Goal: Book appointment/travel/reservation

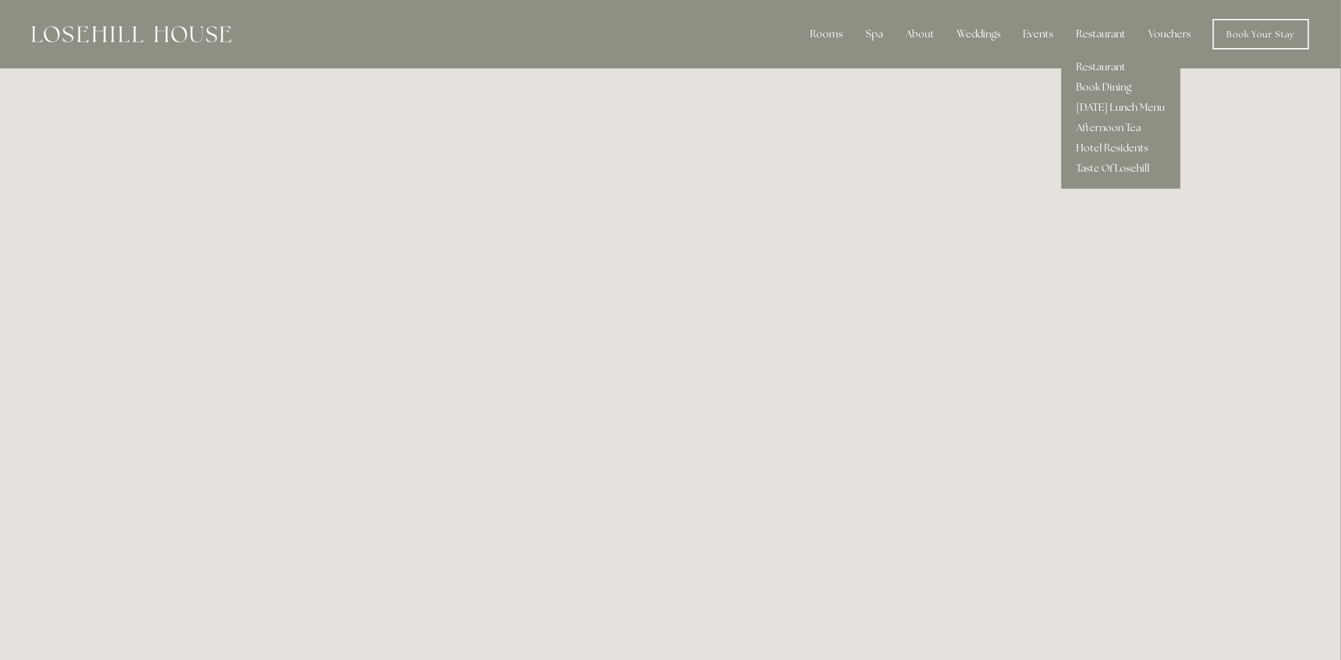
click at [1092, 87] on link "Book Dining" at bounding box center [1120, 87] width 119 height 20
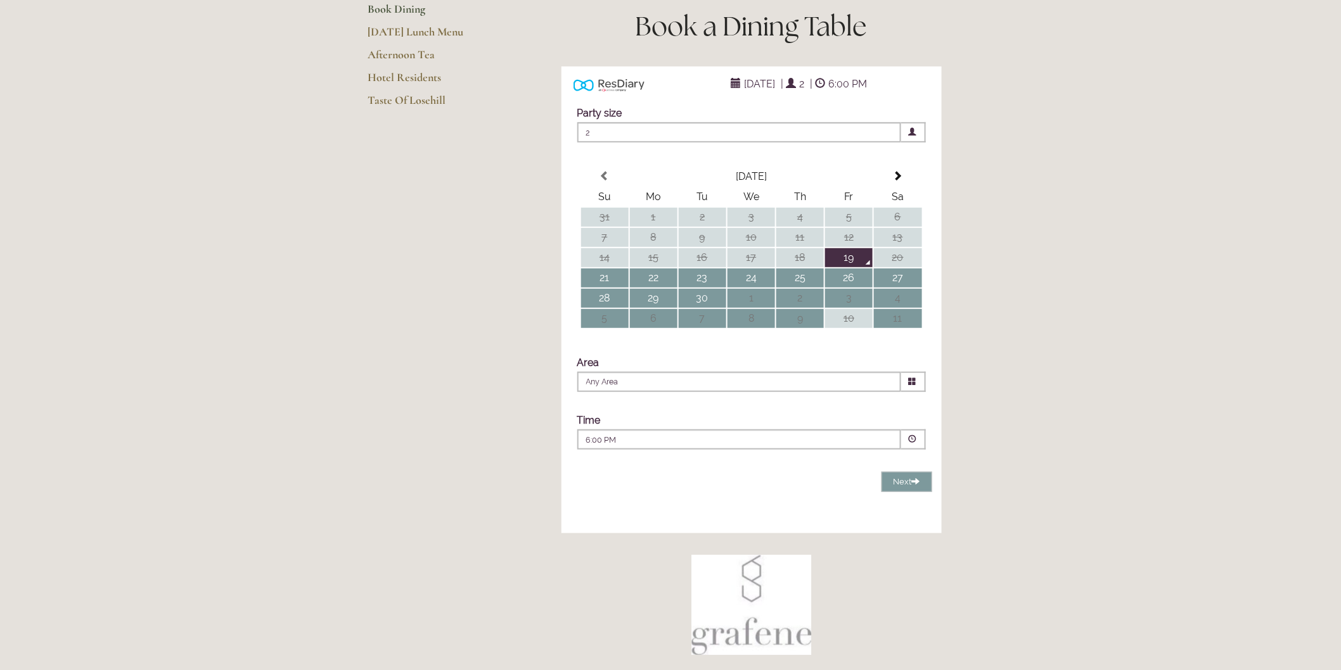
scroll to position [211, 0]
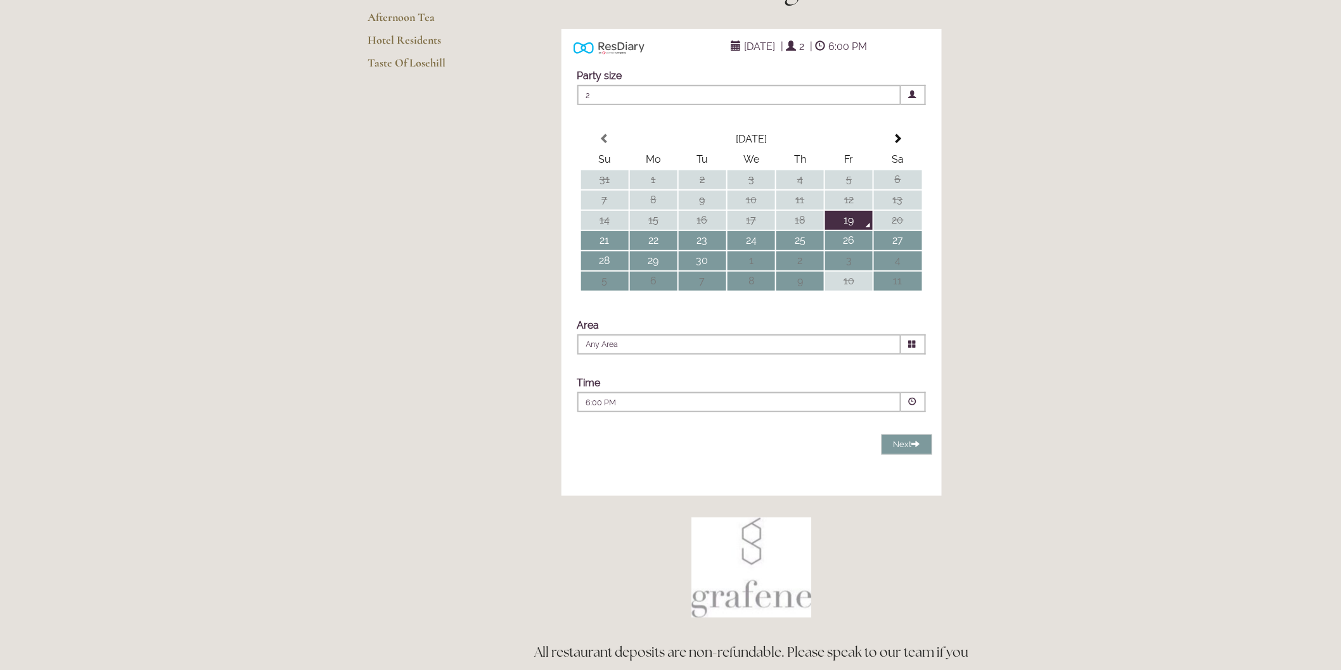
click at [917, 355] on span at bounding box center [913, 344] width 25 height 20
click at [649, 387] on li "Restaurant" at bounding box center [746, 379] width 337 height 16
type input "Restaurant"
click at [908, 412] on span at bounding box center [913, 402] width 25 height 20
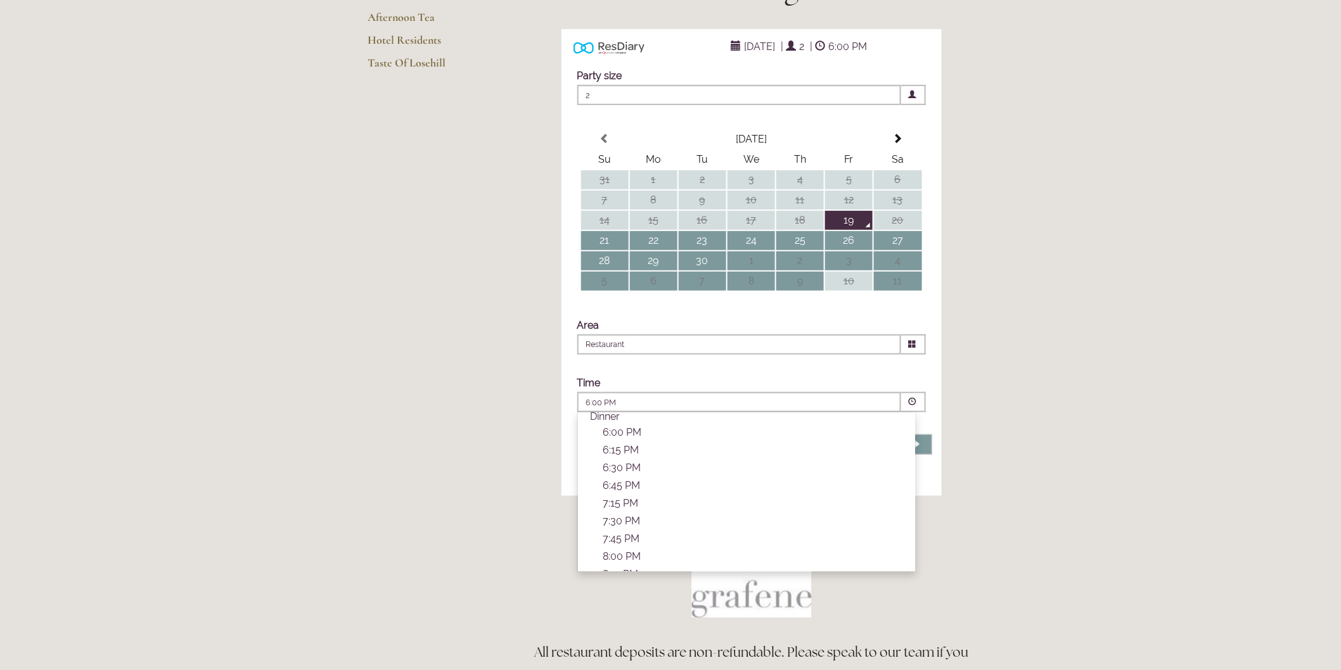
scroll to position [0, 0]
click at [433, 388] on main "Restaurant Restaurant Book Dining [DATE] Lunch Menu Afternoon Tea Hotel Residen…" at bounding box center [670, 341] width 646 height 969
